Goal: Navigation & Orientation: Find specific page/section

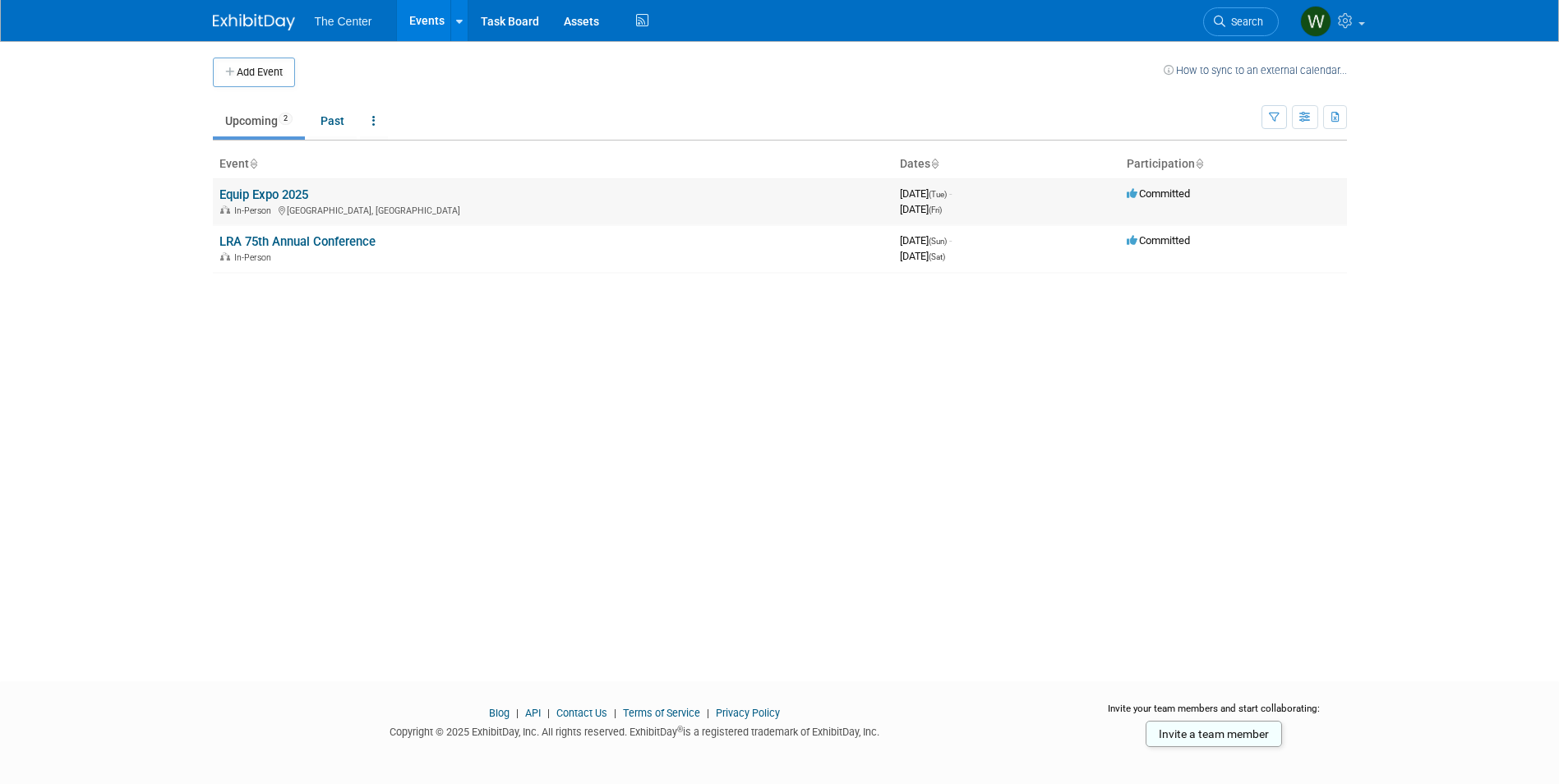
click at [300, 194] on link "Equip Expo 2025" at bounding box center [264, 194] width 89 height 15
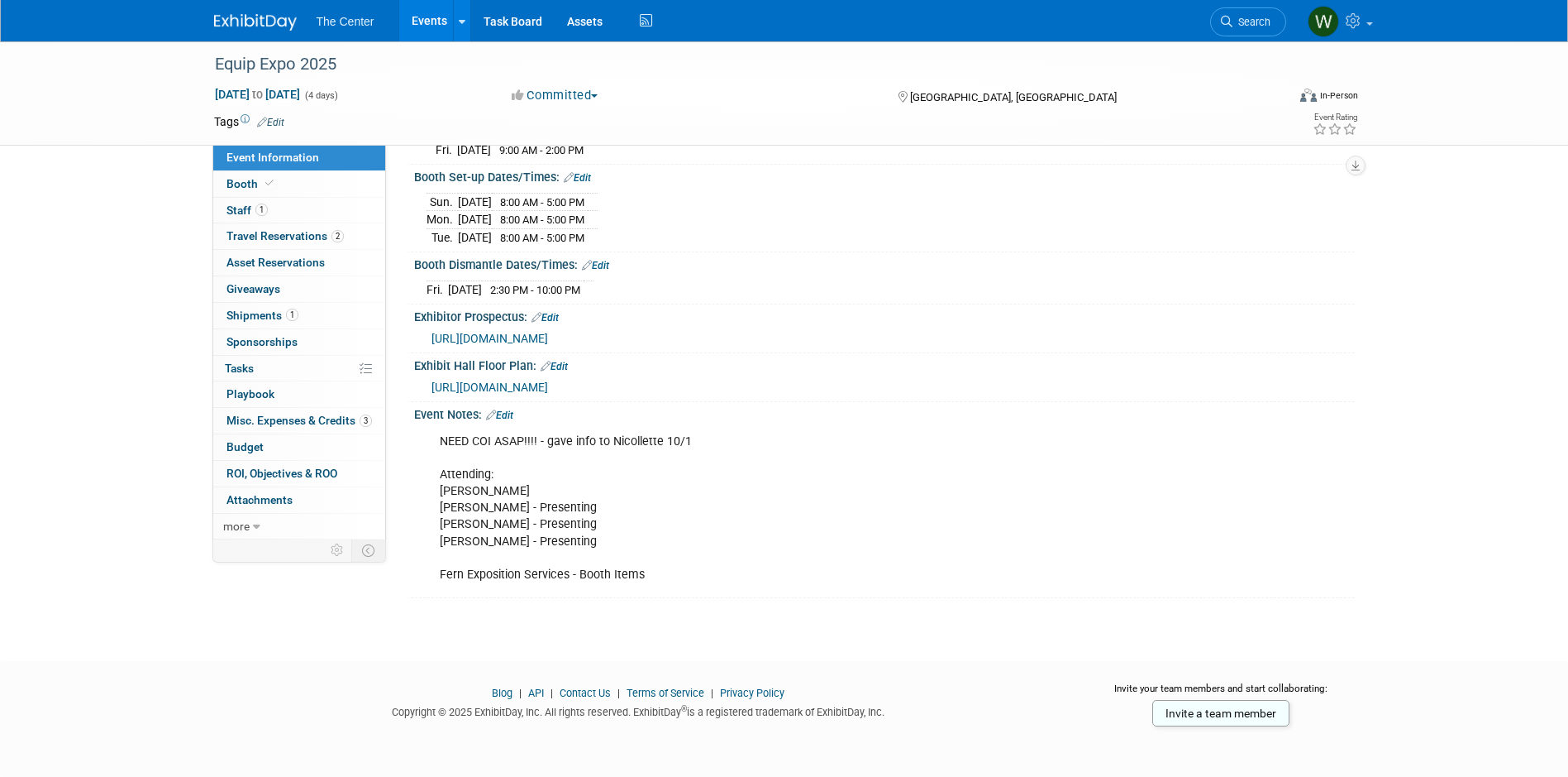
scroll to position [281, 0]
click at [274, 214] on link "1 Staff 1" at bounding box center [299, 210] width 172 height 26
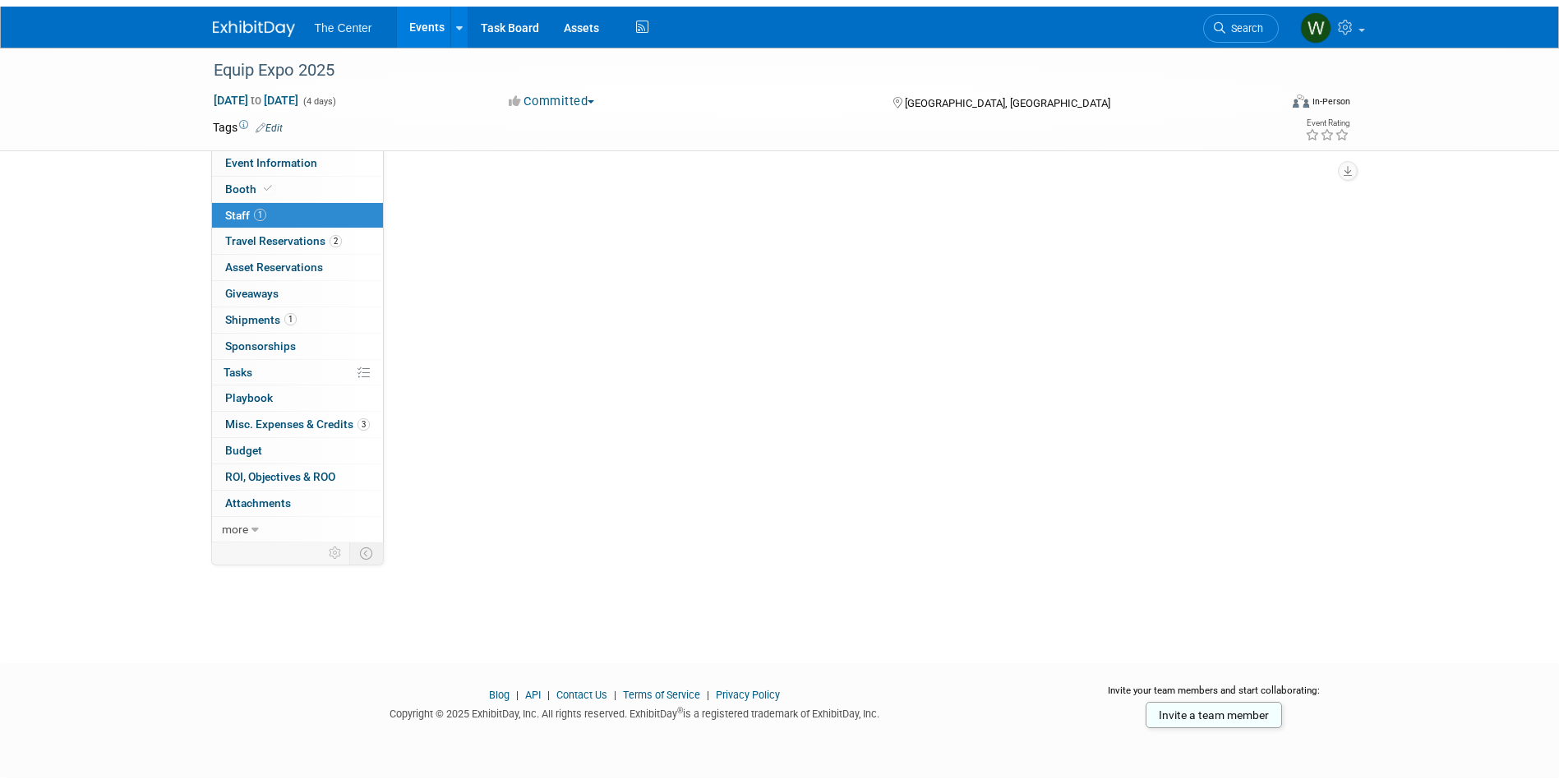
scroll to position [0, 0]
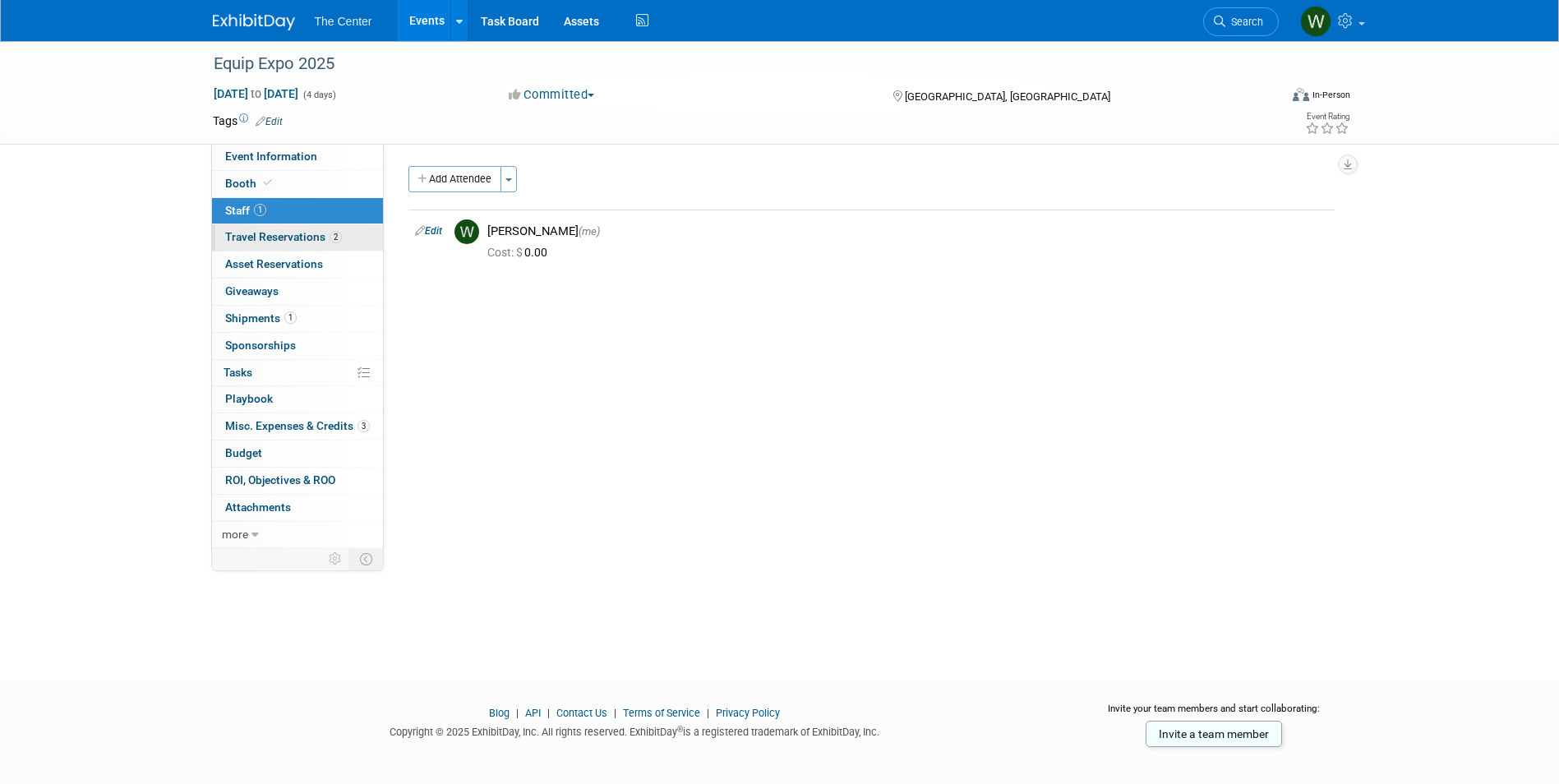
click at [273, 234] on span "Travel Reservations 2" at bounding box center [283, 236] width 116 height 13
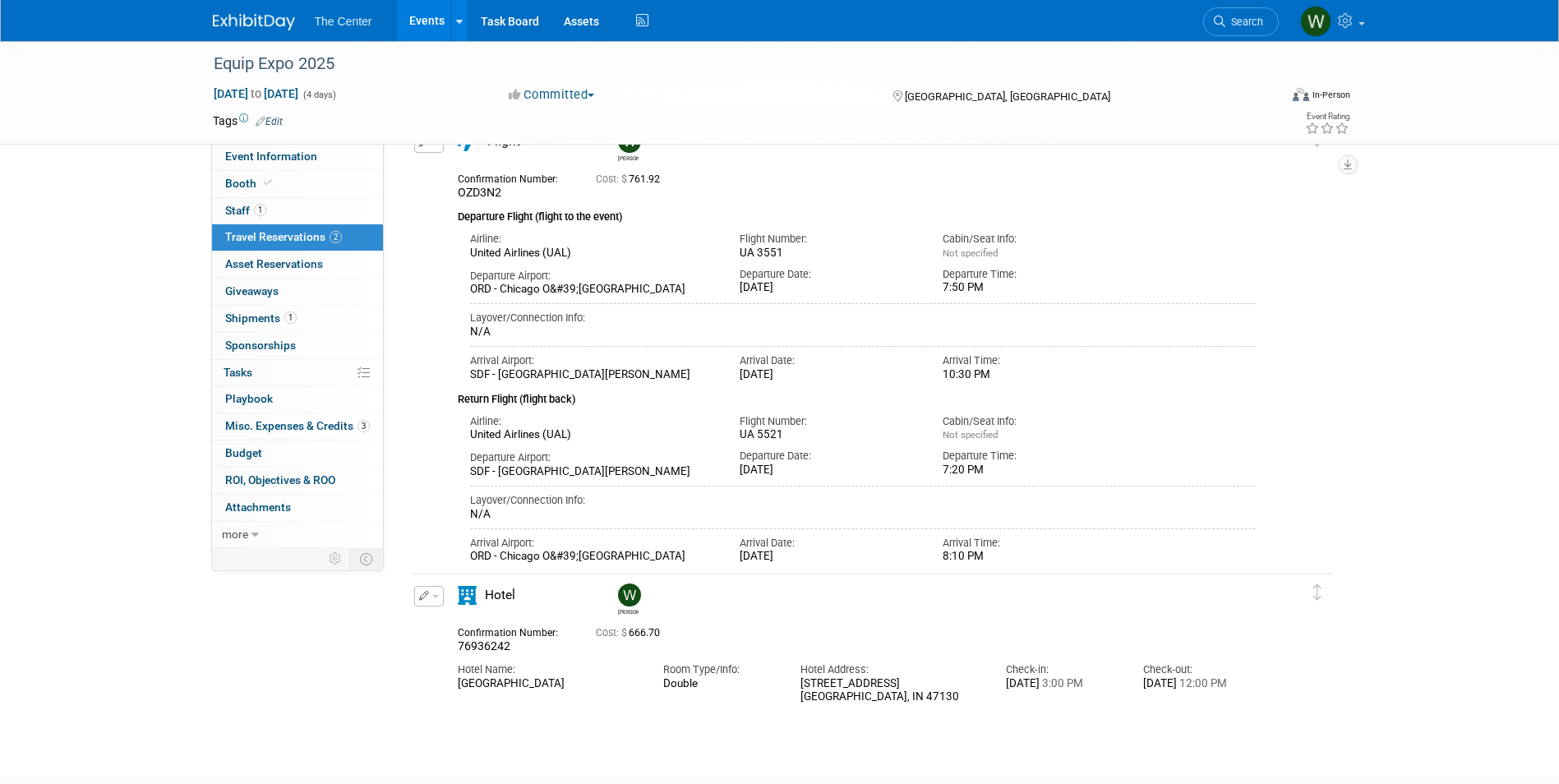
scroll to position [203, 0]
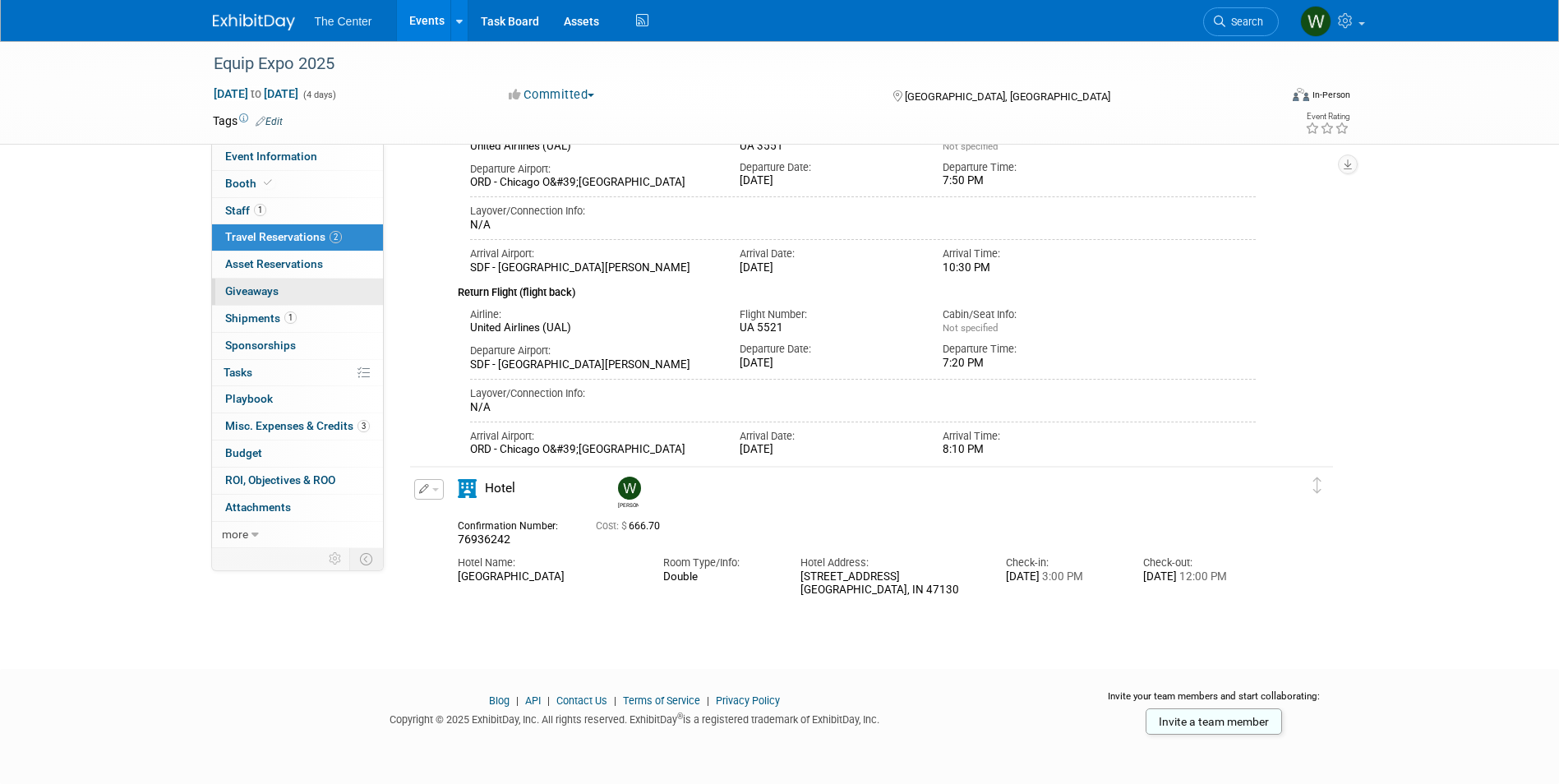
click at [281, 293] on link "0 Giveaways 0" at bounding box center [297, 292] width 171 height 26
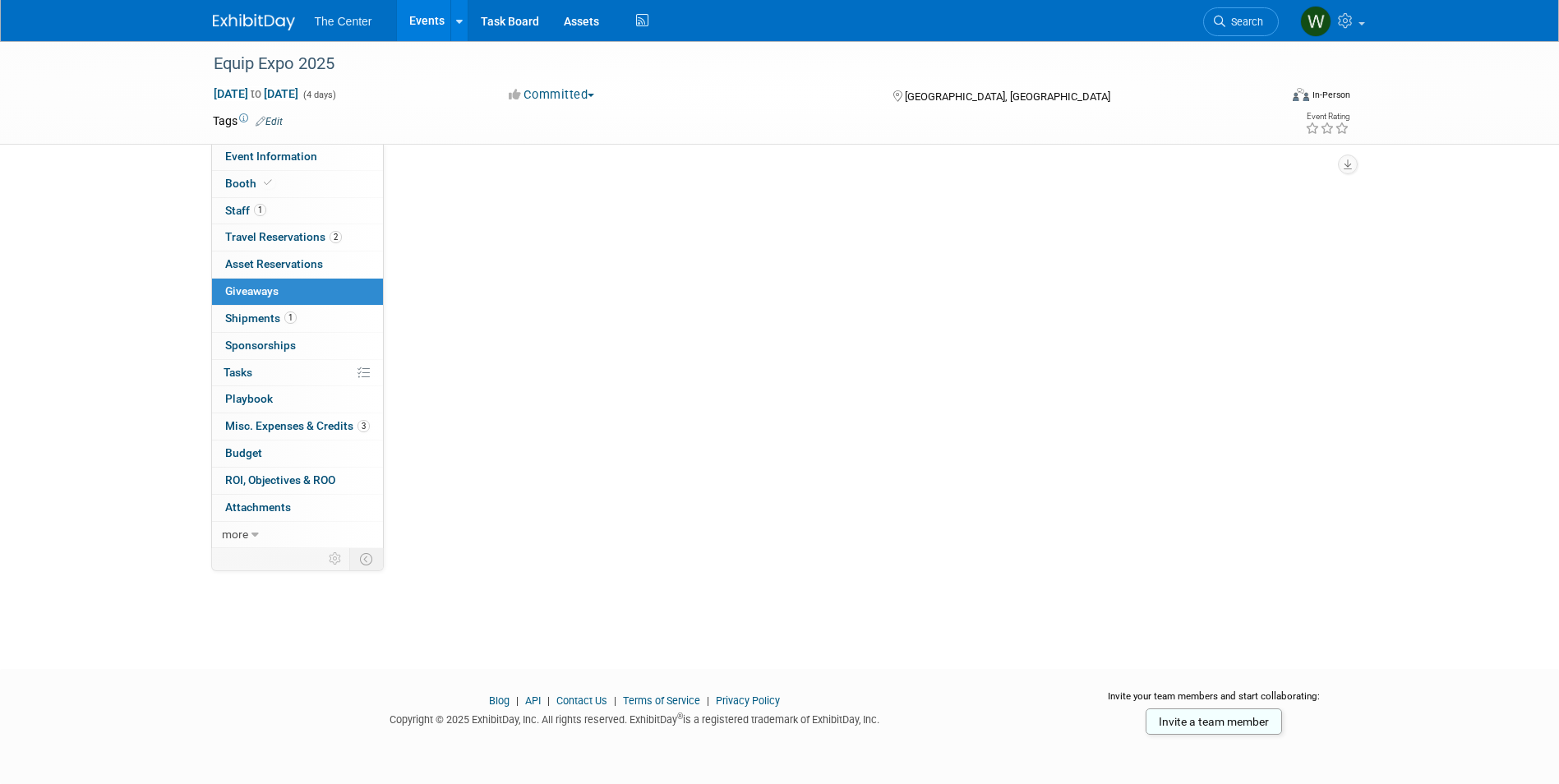
scroll to position [0, 0]
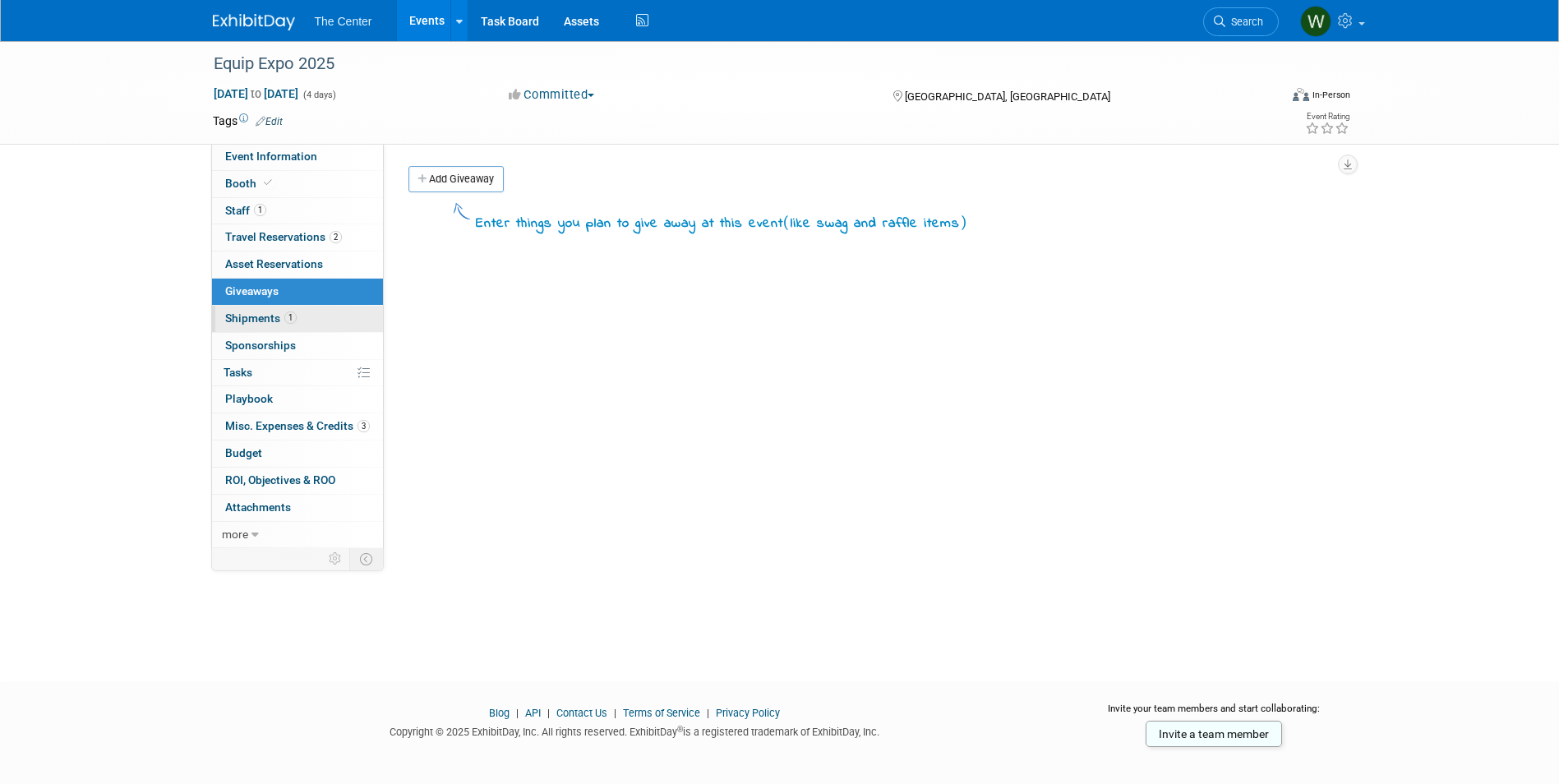
click at [223, 325] on link "1 Shipments 1" at bounding box center [297, 319] width 171 height 26
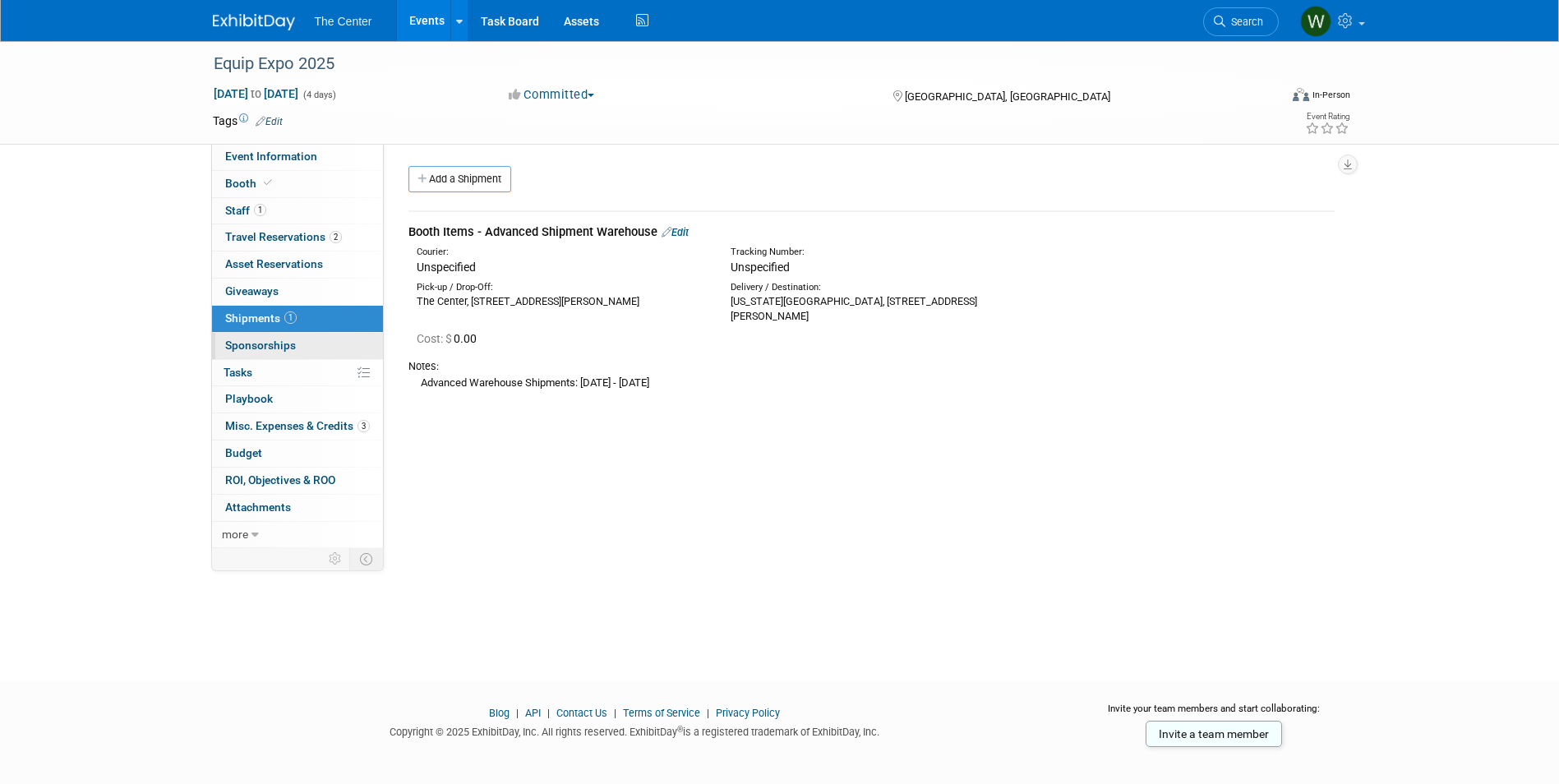
click at [248, 333] on link "0 Sponsorships 0" at bounding box center [297, 345] width 171 height 26
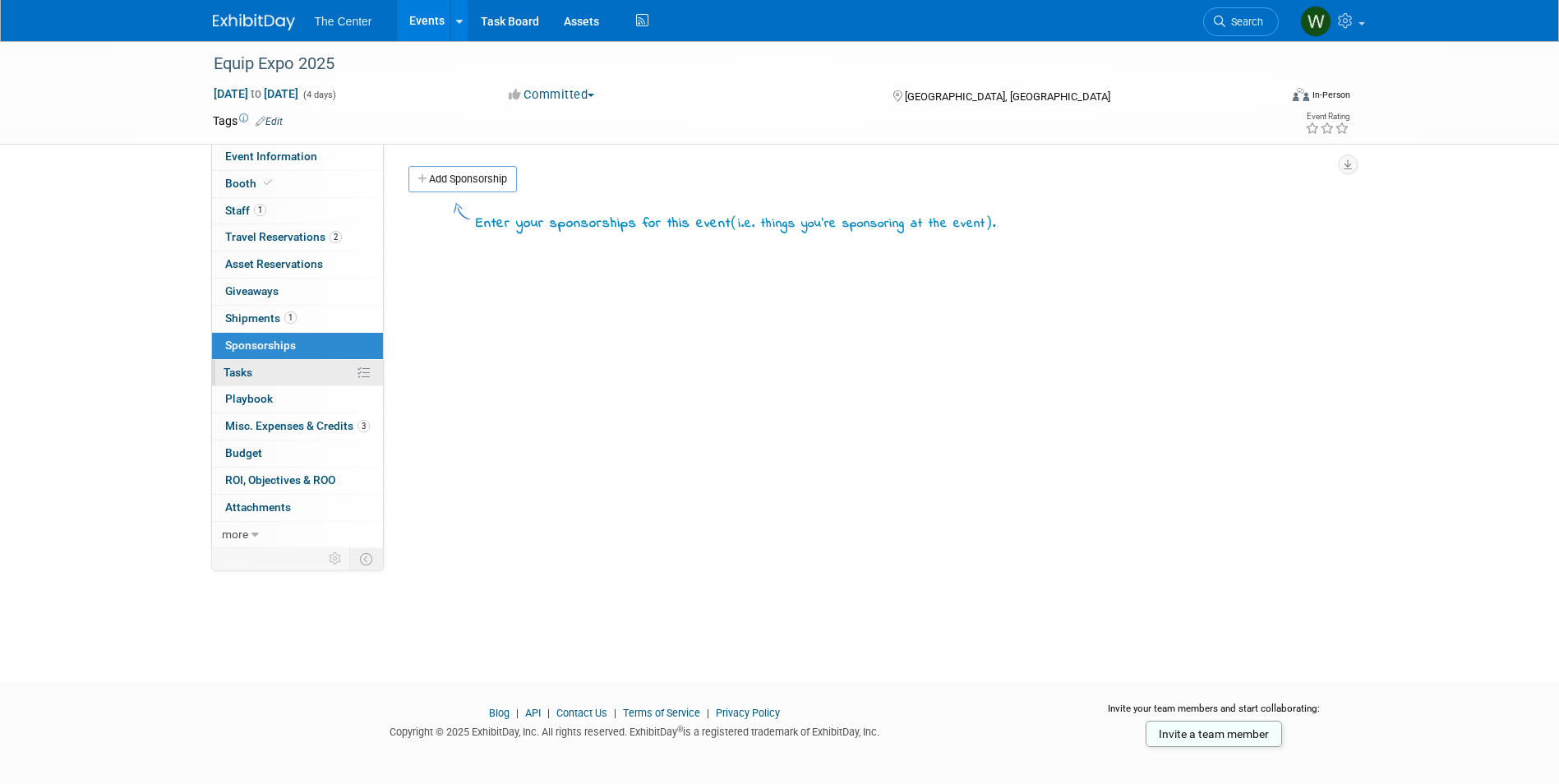
click at [262, 372] on link "0% Tasks 0%" at bounding box center [297, 372] width 171 height 26
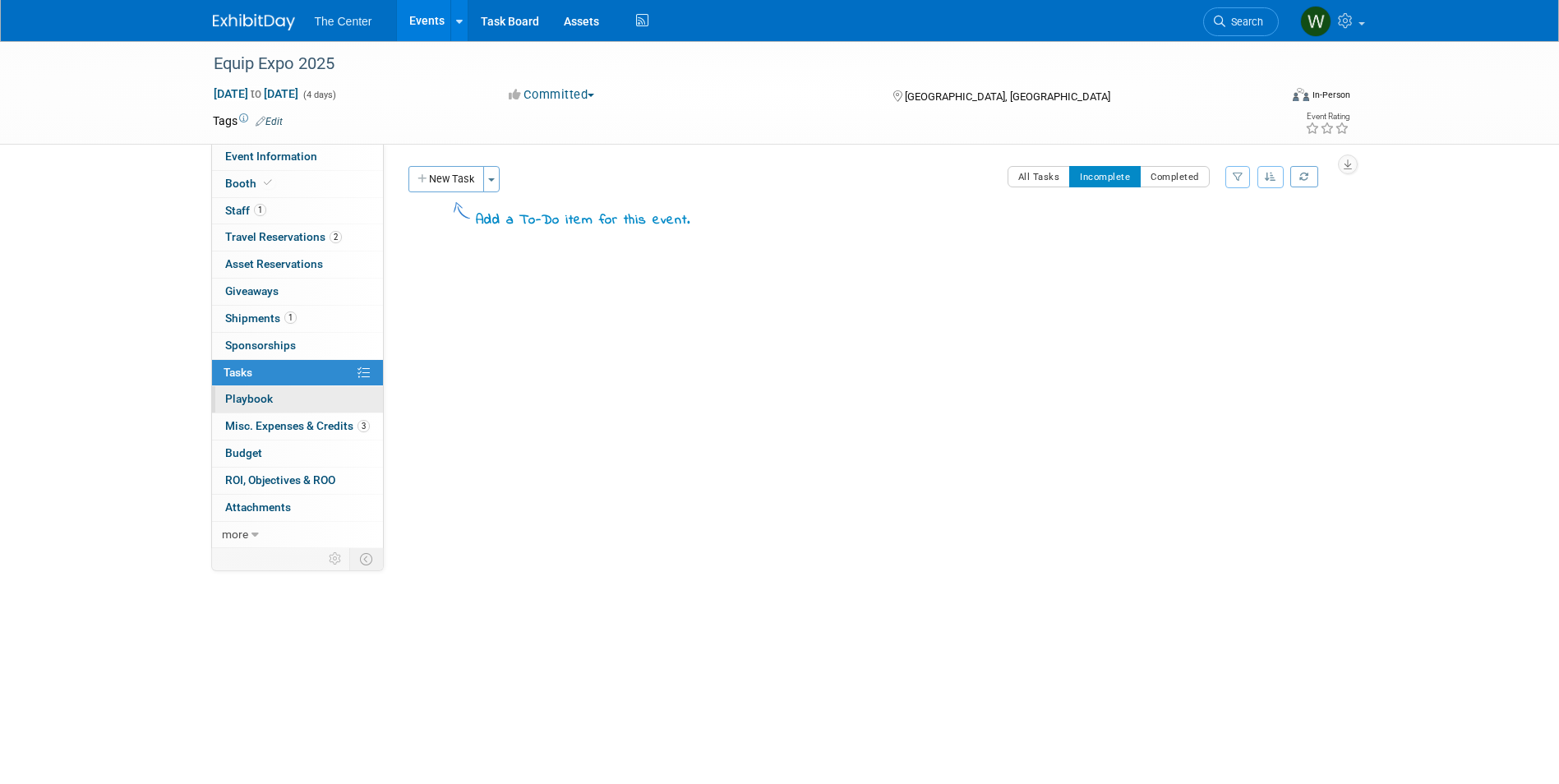
click at [261, 395] on span "Playbook 0" at bounding box center [249, 399] width 47 height 13
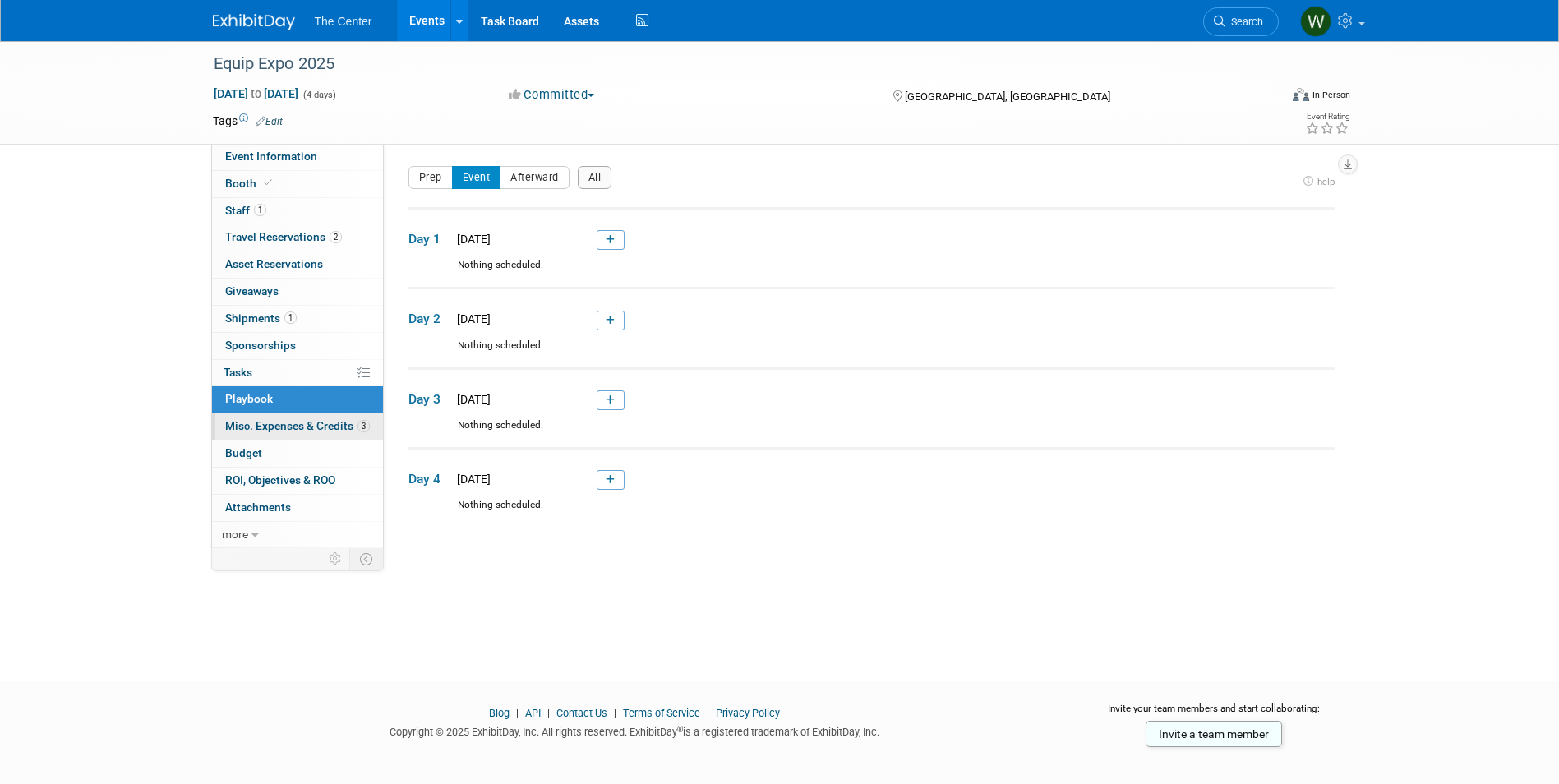
click at [264, 420] on span "Misc. Expenses & Credits 3" at bounding box center [297, 425] width 144 height 13
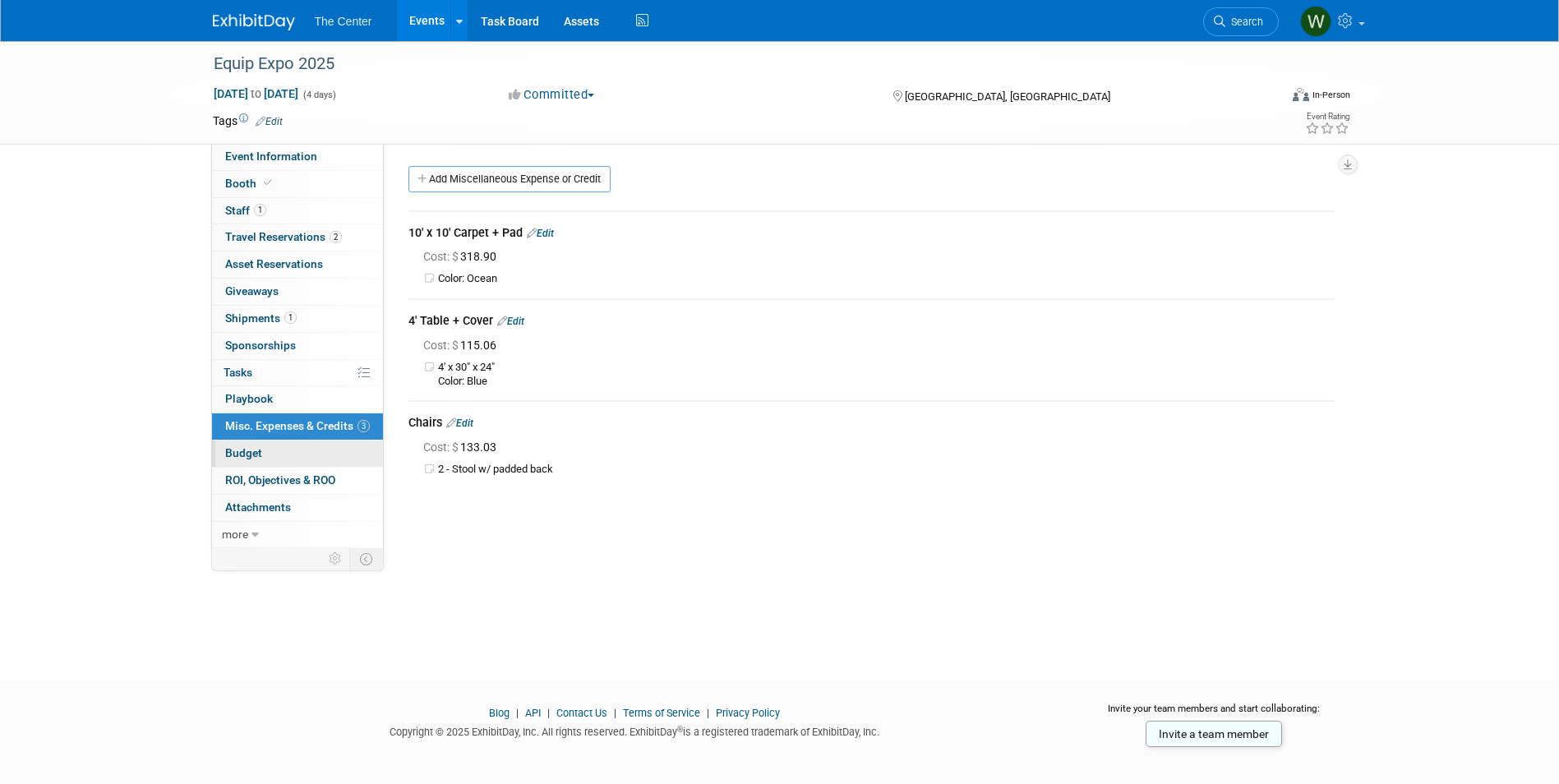
click at [272, 452] on link "Budget" at bounding box center [297, 453] width 171 height 26
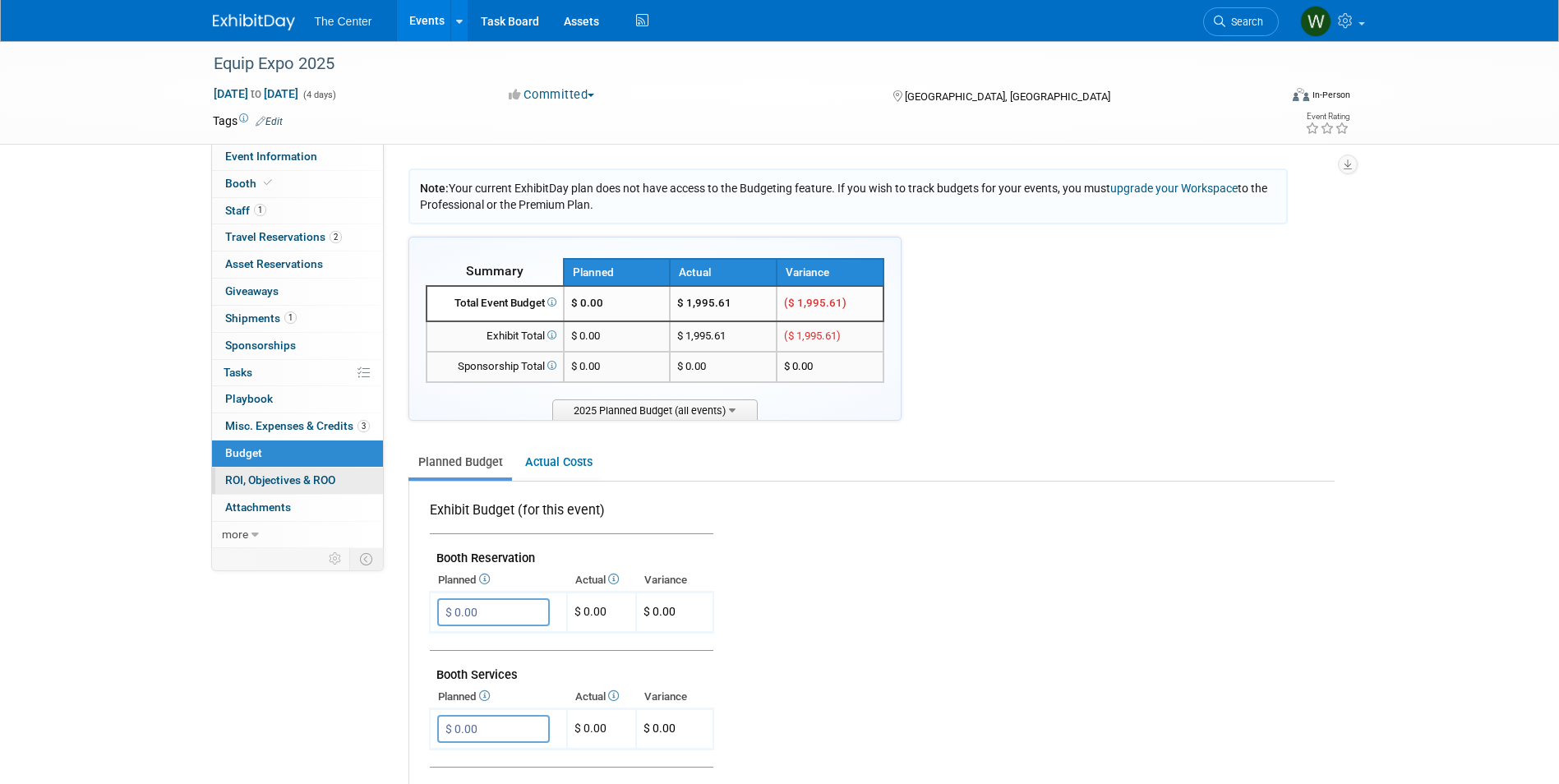
click at [286, 477] on span "ROI, Objectives & ROO 0" at bounding box center [280, 480] width 110 height 13
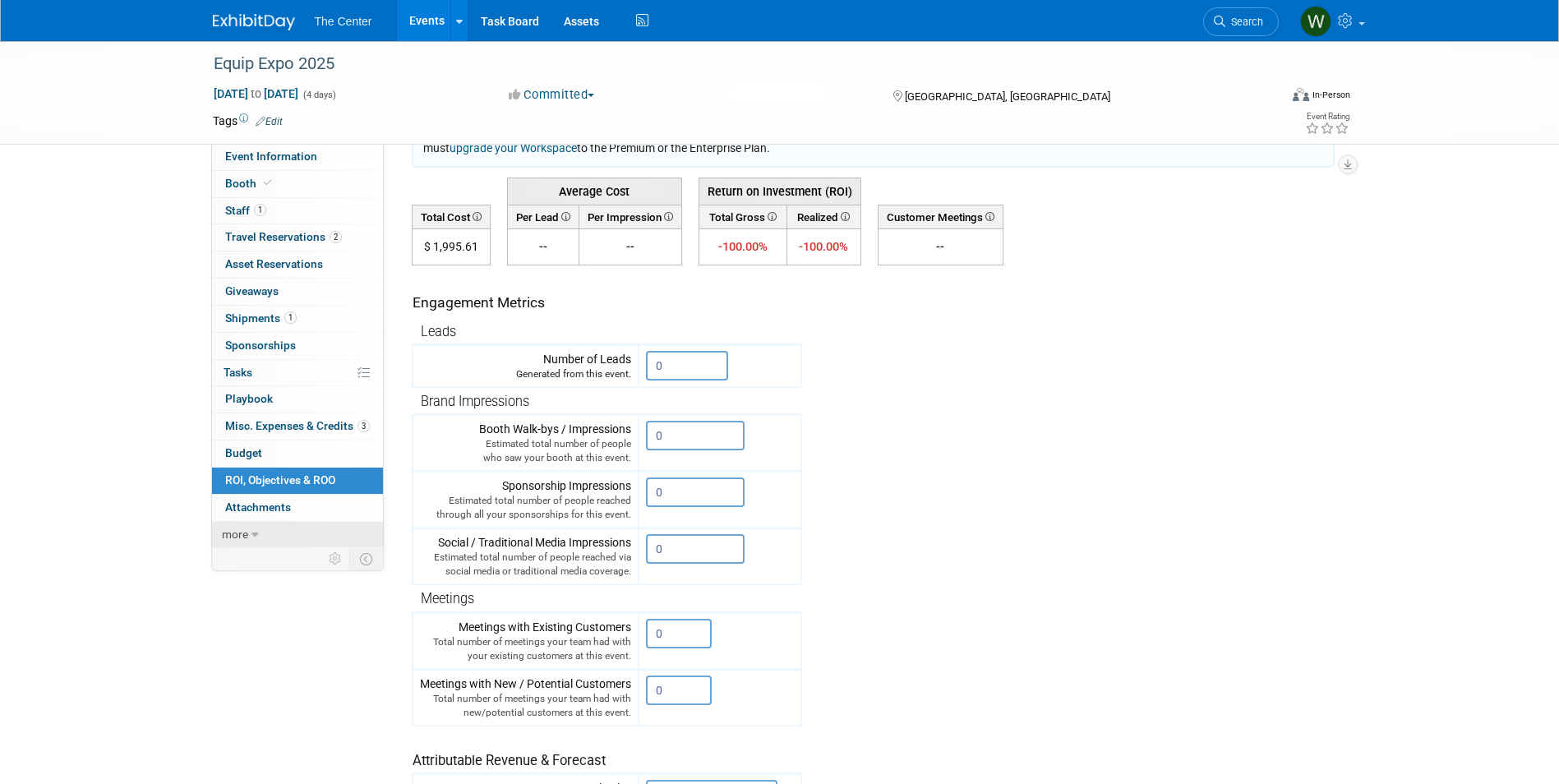
scroll to position [246, 0]
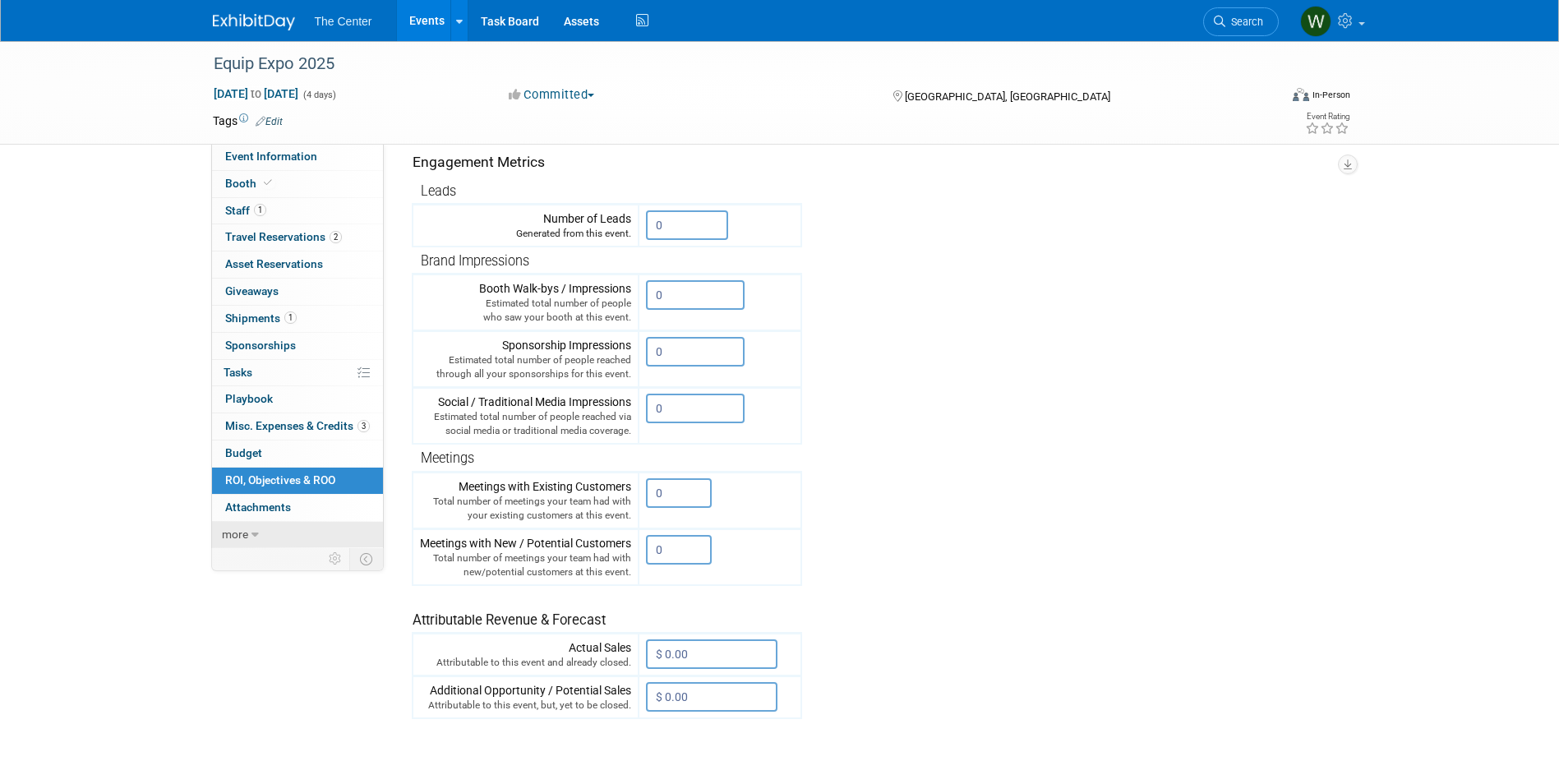
click at [259, 537] on link "more" at bounding box center [297, 535] width 171 height 26
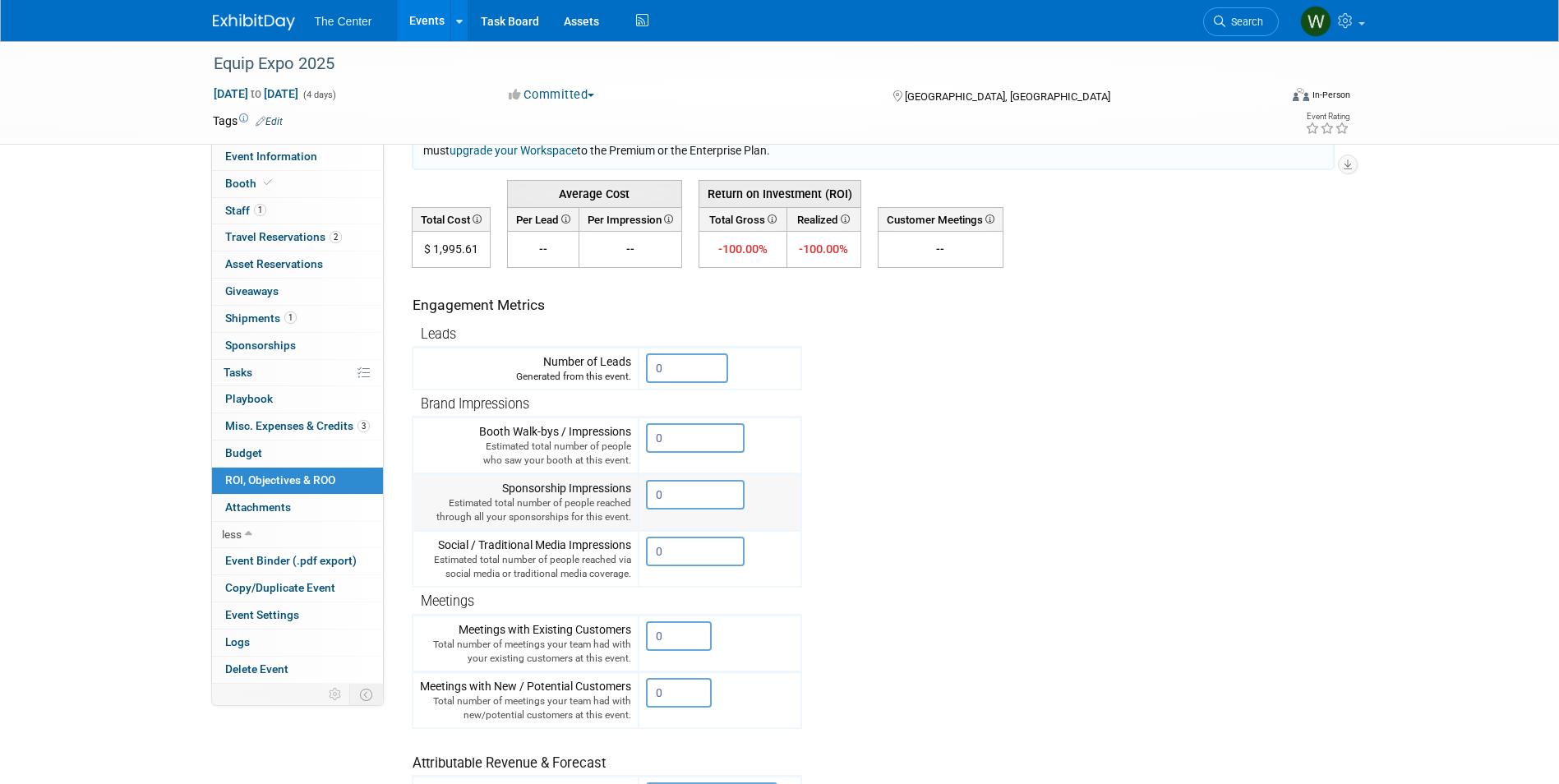
scroll to position [0, 0]
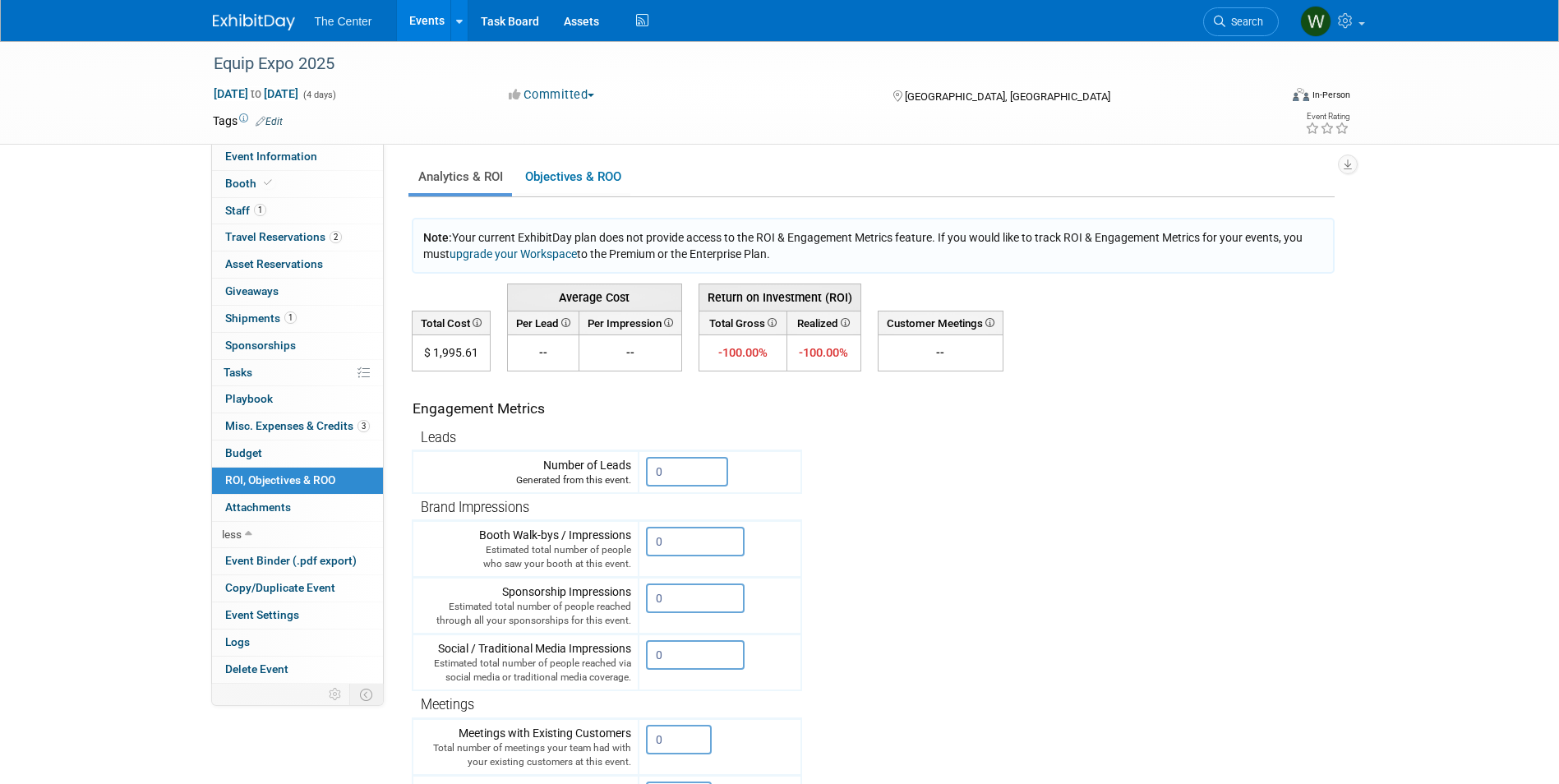
click at [433, 21] on link "Events" at bounding box center [427, 20] width 60 height 41
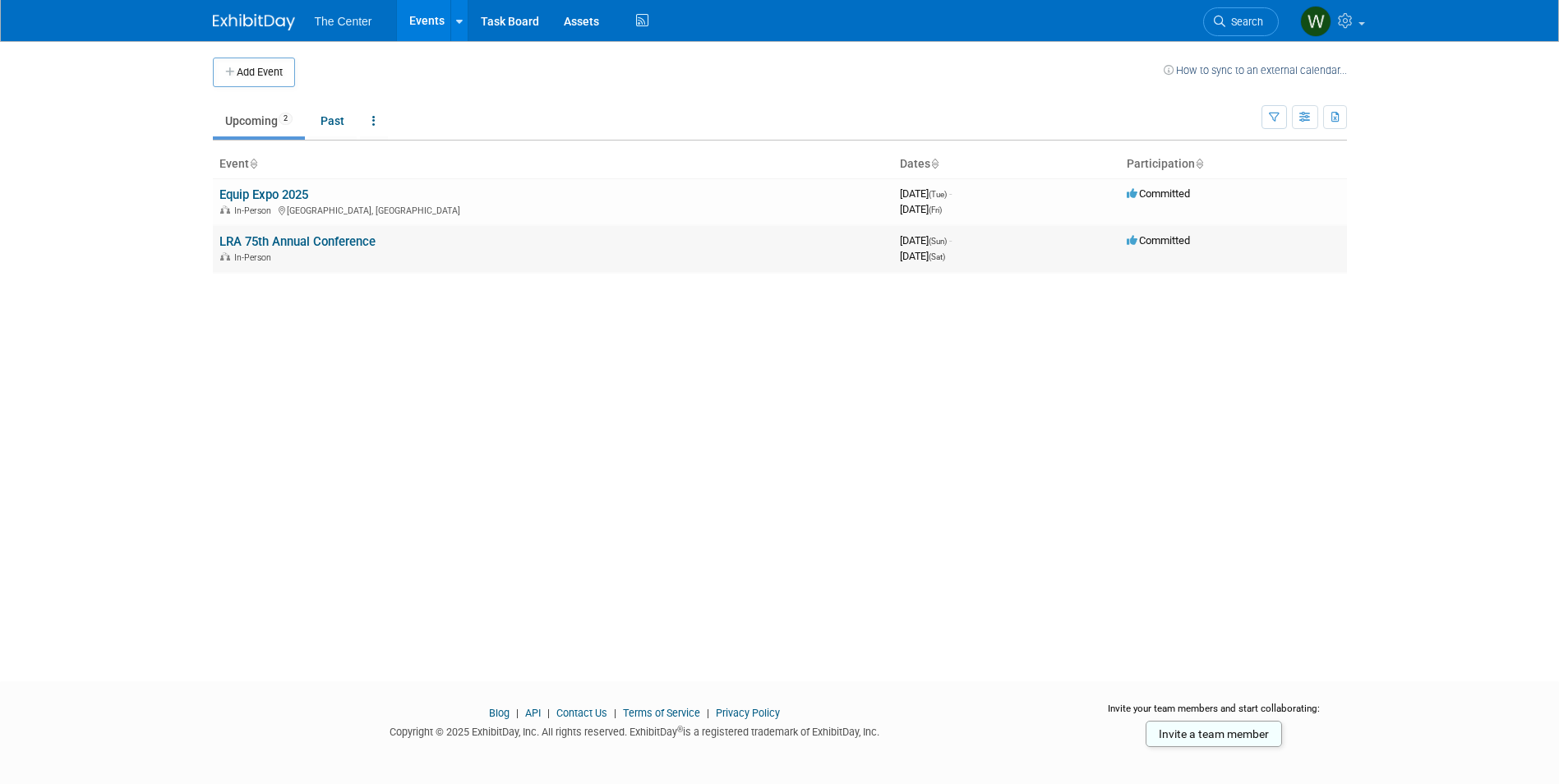
click at [253, 237] on link "LRA 75th Annual Conference" at bounding box center [298, 242] width 156 height 15
